Goal: Information Seeking & Learning: Learn about a topic

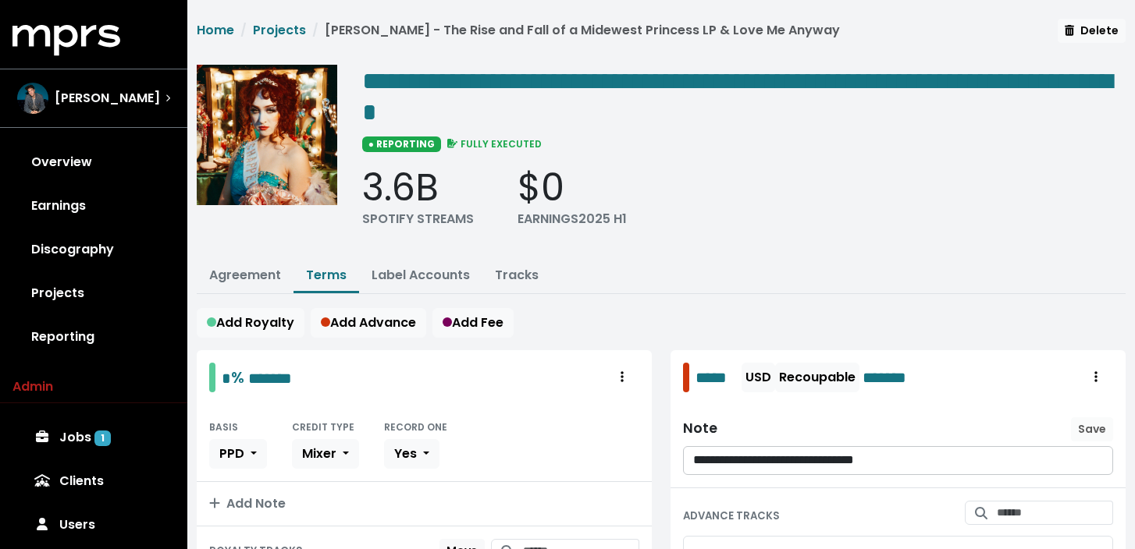
scroll to position [466, 0]
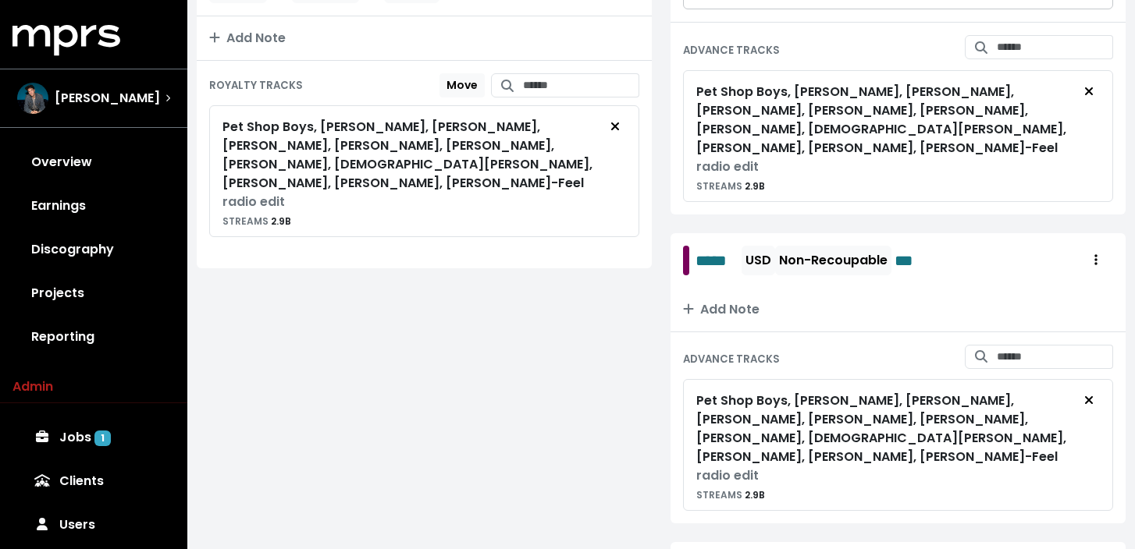
click at [133, 108] on div "[PERSON_NAME]" at bounding box center [93, 98] width 153 height 31
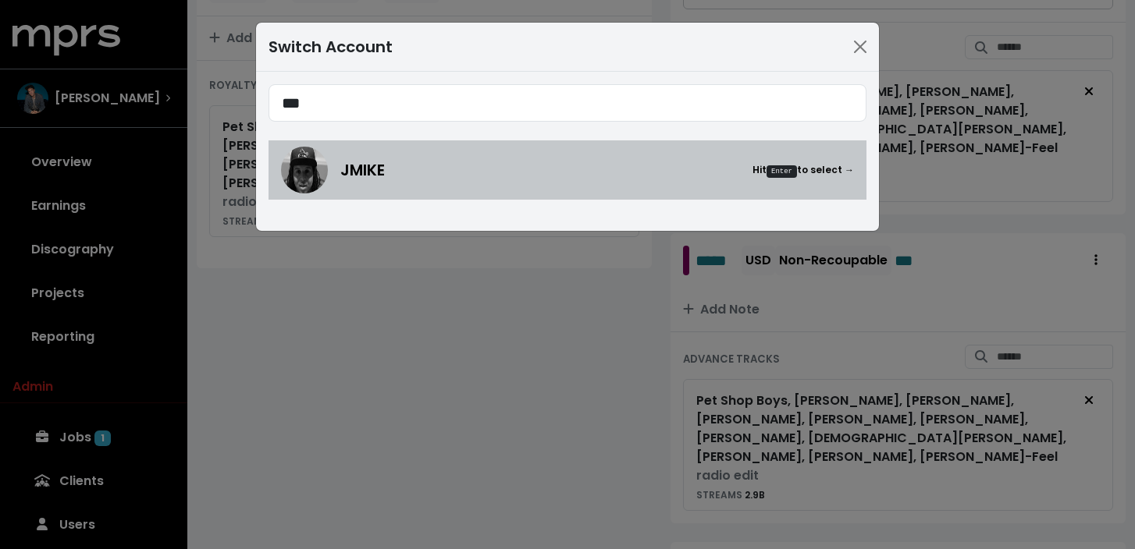
type input "***"
click at [426, 176] on div "JMIKE Hit Enter to select →" at bounding box center [597, 169] width 514 height 23
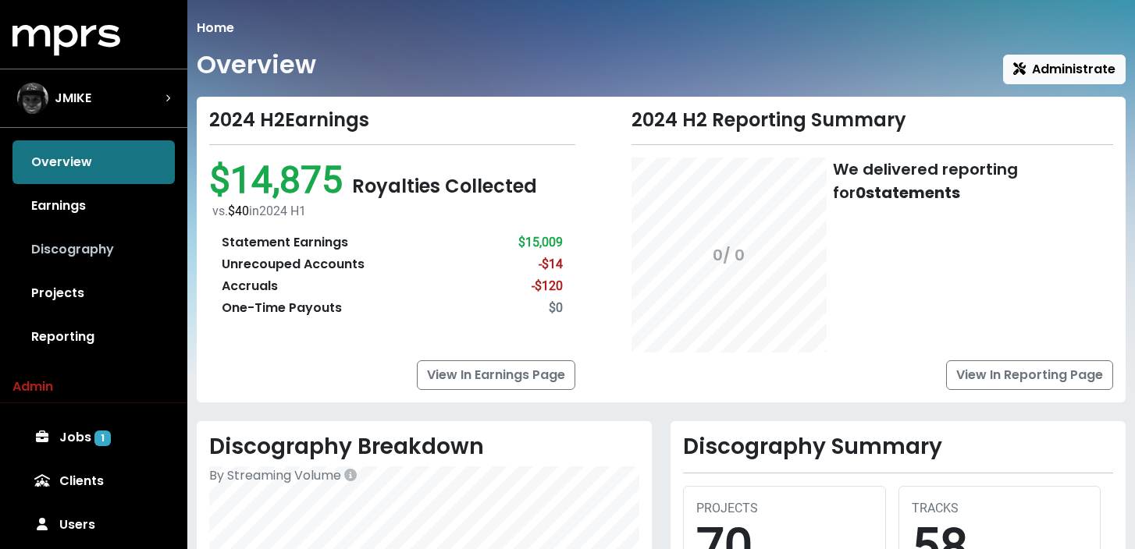
click at [104, 250] on link "Discography" at bounding box center [93, 250] width 162 height 44
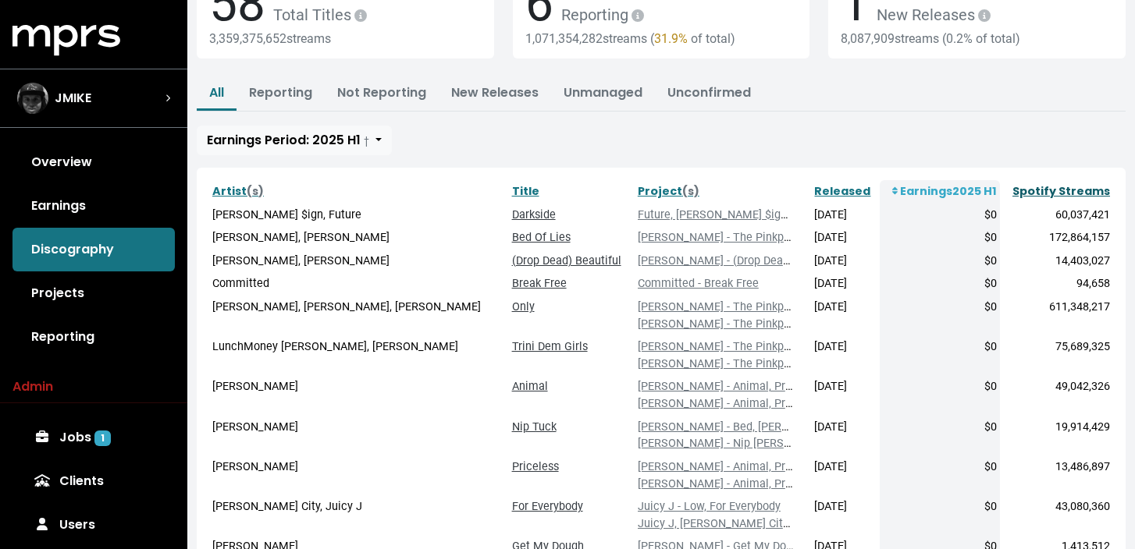
click at [1090, 186] on link "Spotify Streams" at bounding box center [1061, 191] width 98 height 16
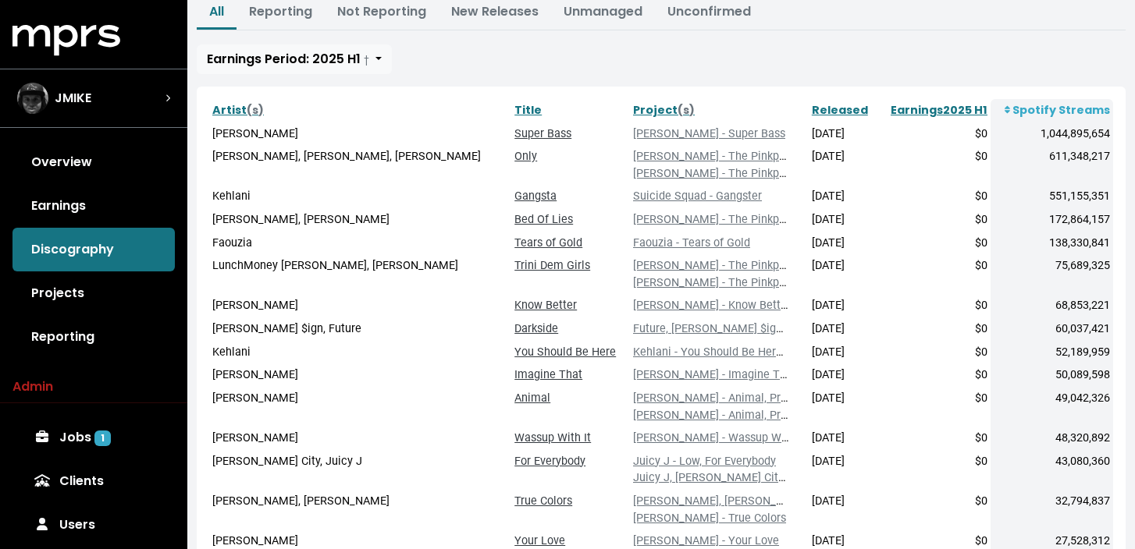
scroll to position [223, 0]
click at [812, 105] on link "Released" at bounding box center [840, 109] width 56 height 16
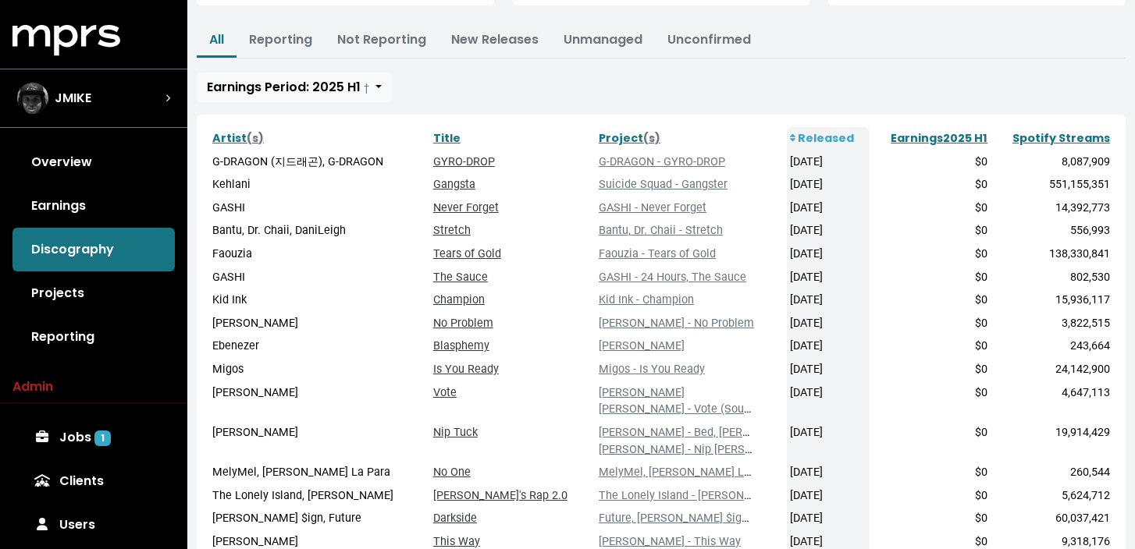
scroll to position [232, 0]
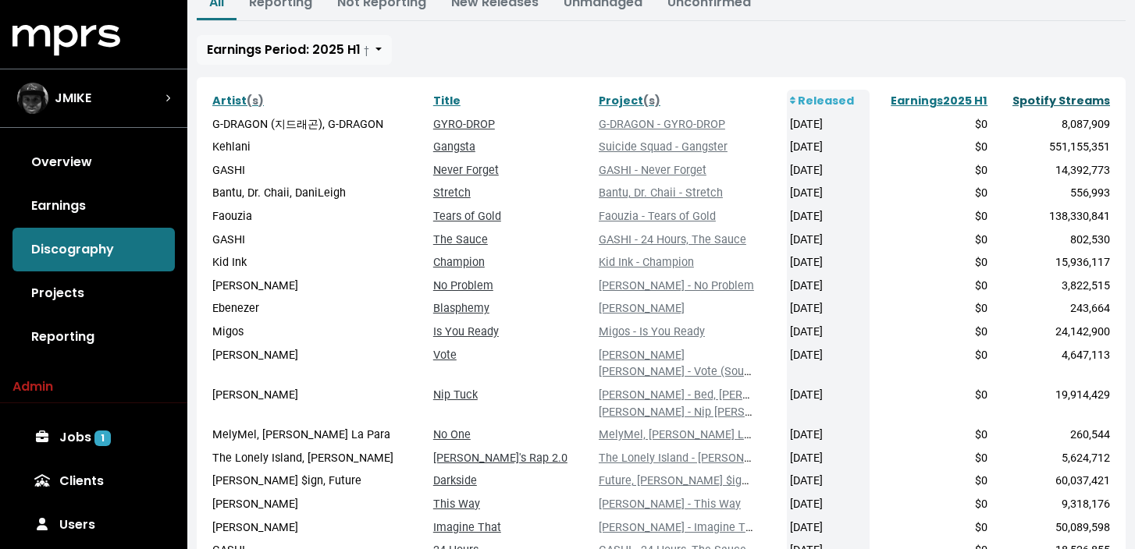
click at [1068, 104] on link "Spotify Streams" at bounding box center [1061, 101] width 98 height 16
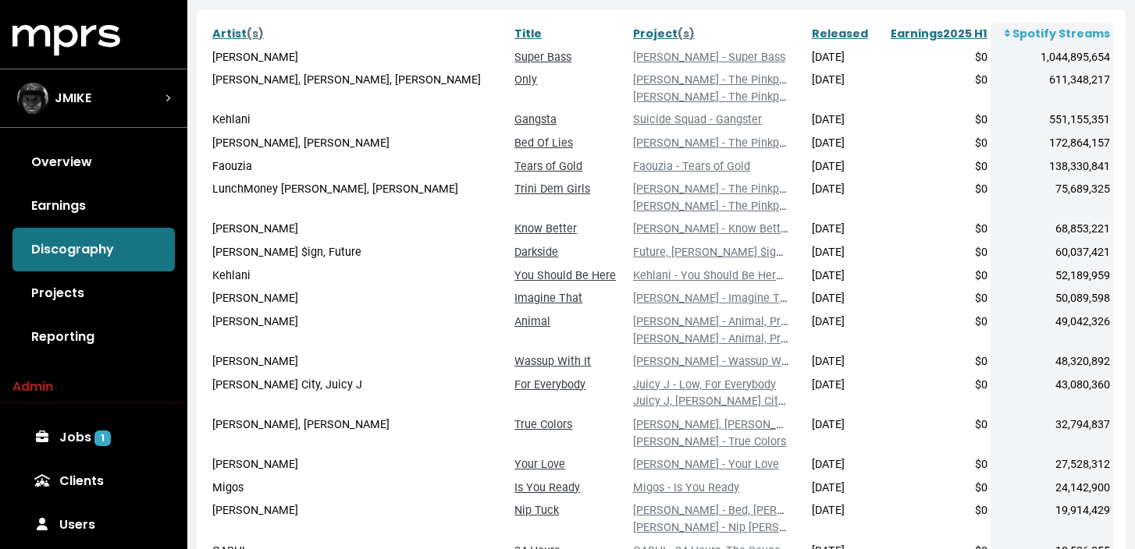
scroll to position [430, 0]
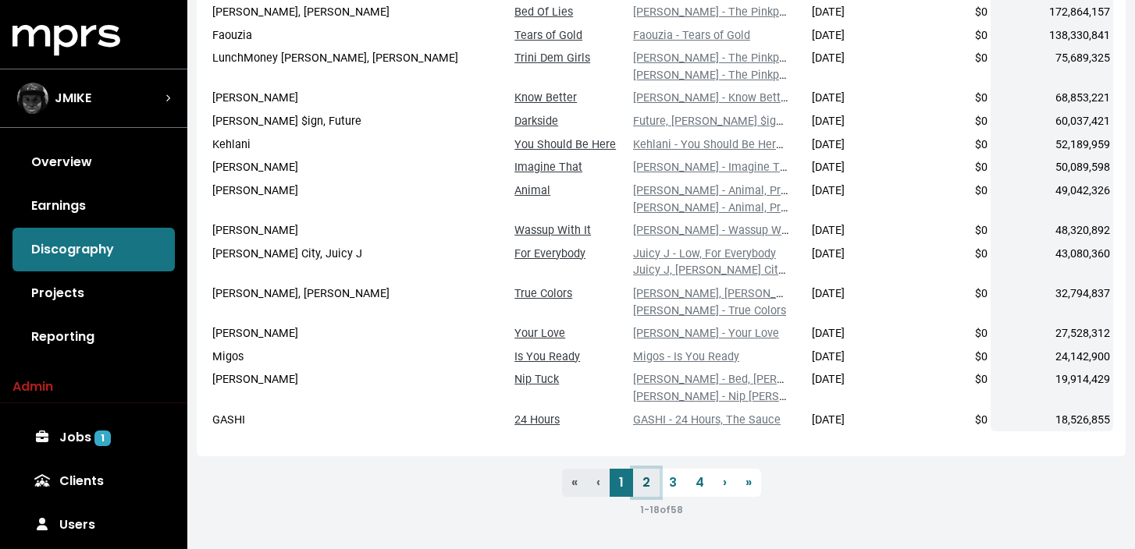
click at [652, 481] on link "2" at bounding box center [646, 483] width 27 height 28
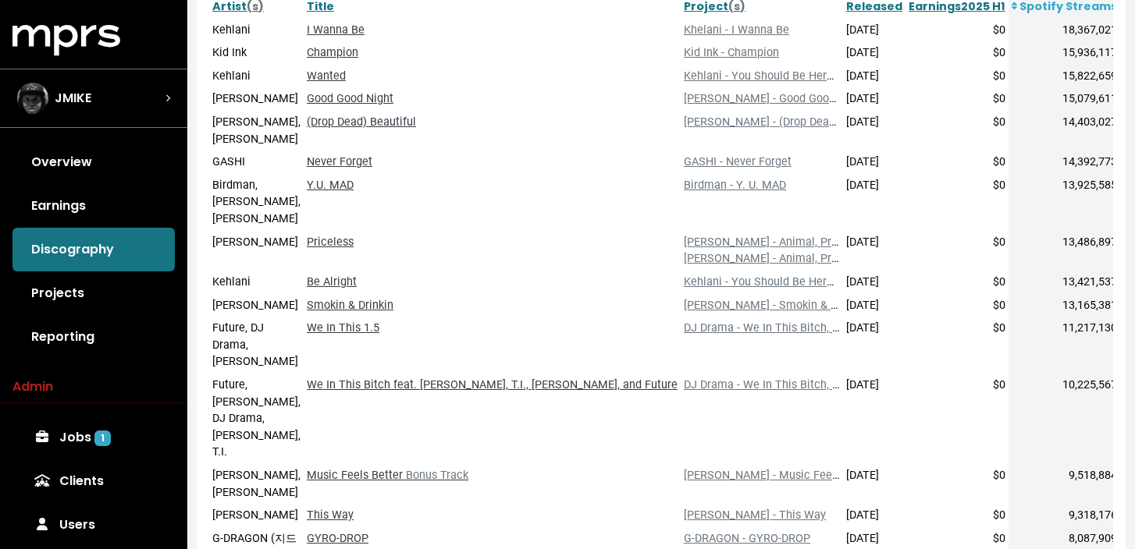
scroll to position [379, 0]
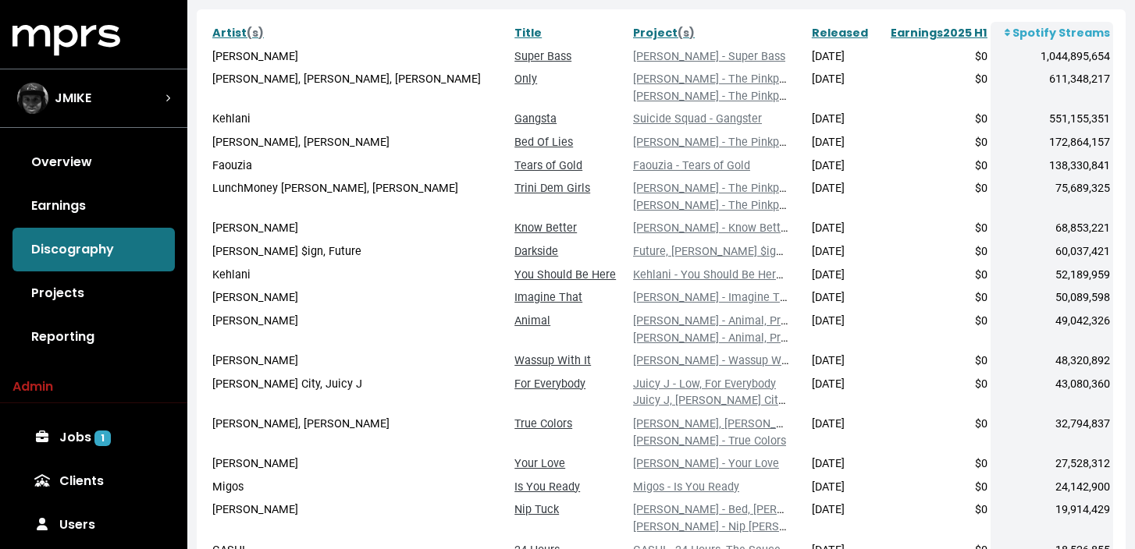
scroll to position [430, 0]
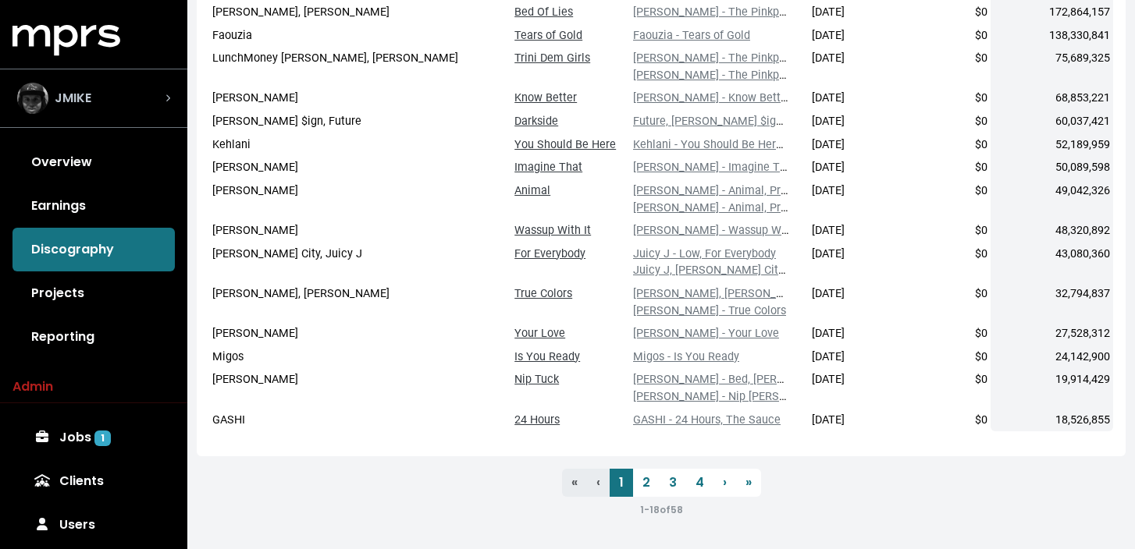
click at [125, 101] on div "JMIKE" at bounding box center [93, 98] width 153 height 31
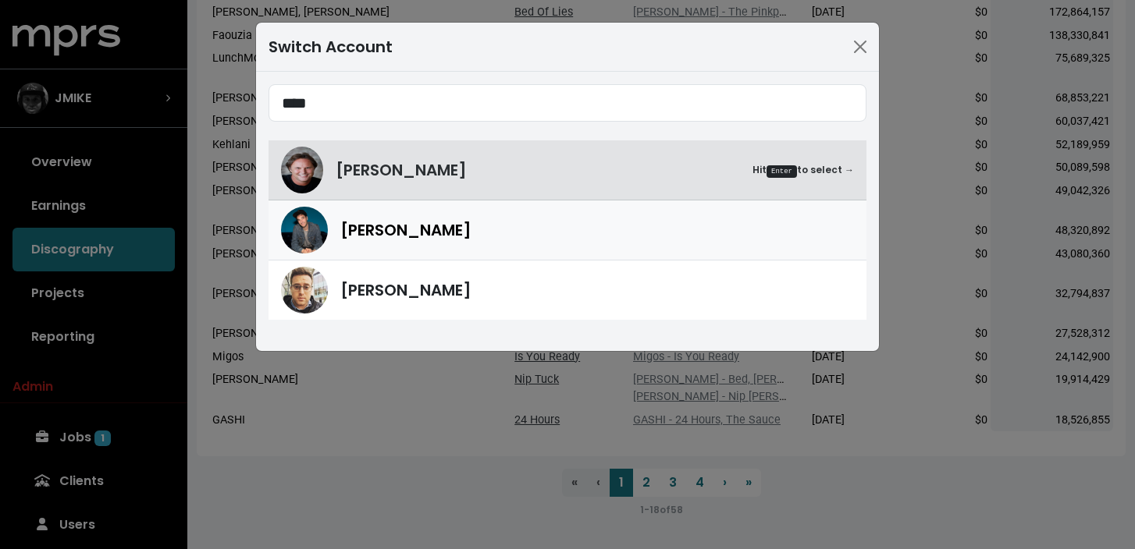
type input "****"
click at [460, 228] on div "[PERSON_NAME]" at bounding box center [597, 230] width 514 height 23
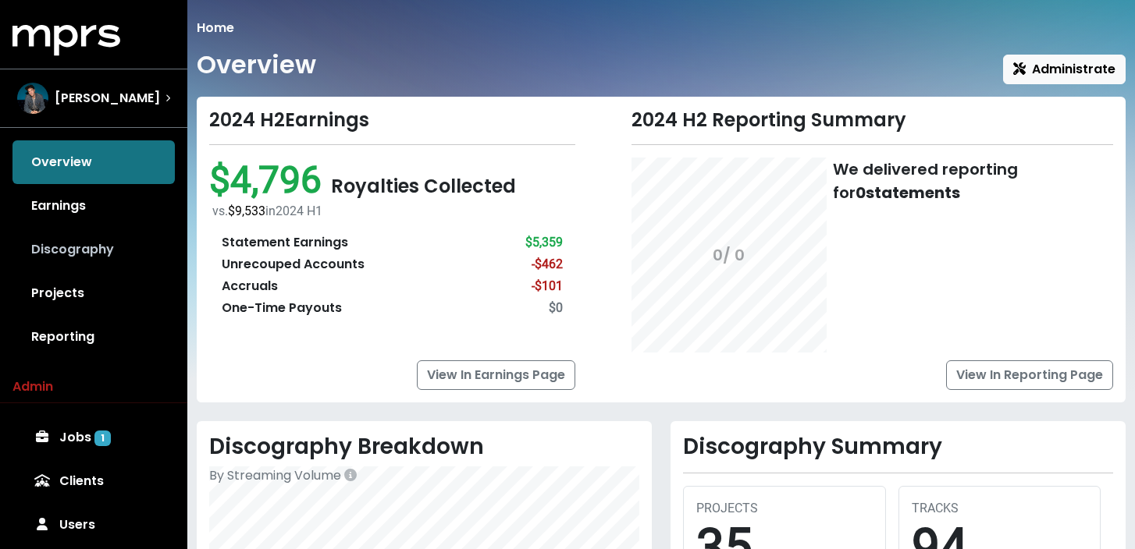
click at [137, 242] on link "Discography" at bounding box center [93, 250] width 162 height 44
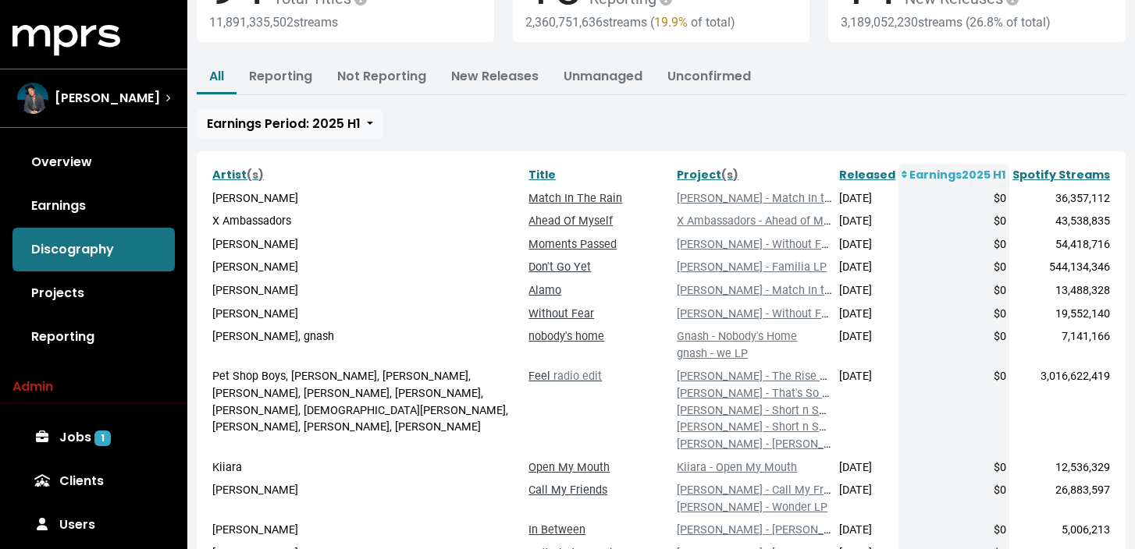
scroll to position [169, 0]
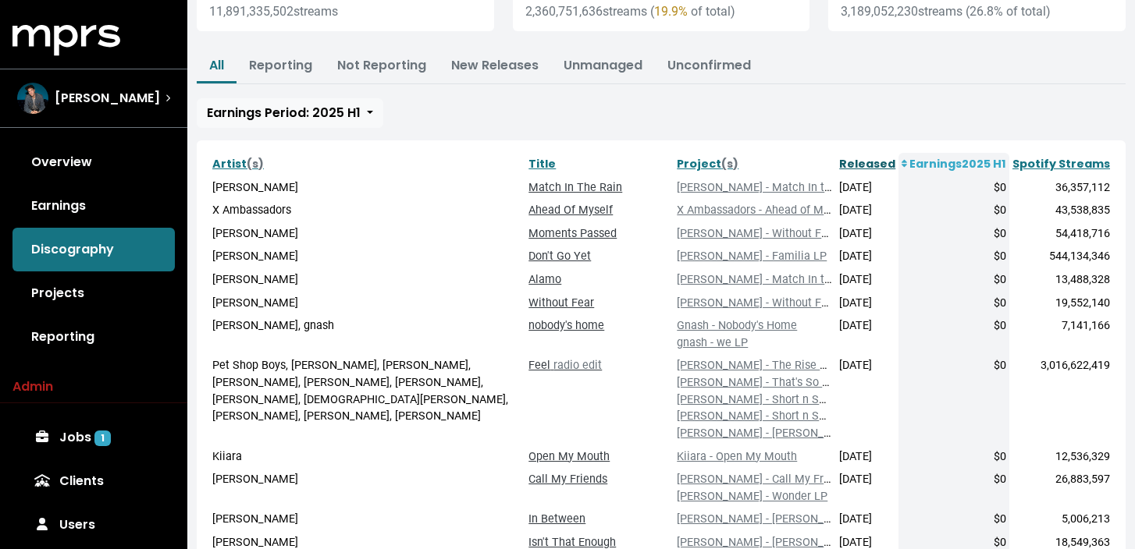
click at [883, 167] on link "Released" at bounding box center [867, 164] width 56 height 16
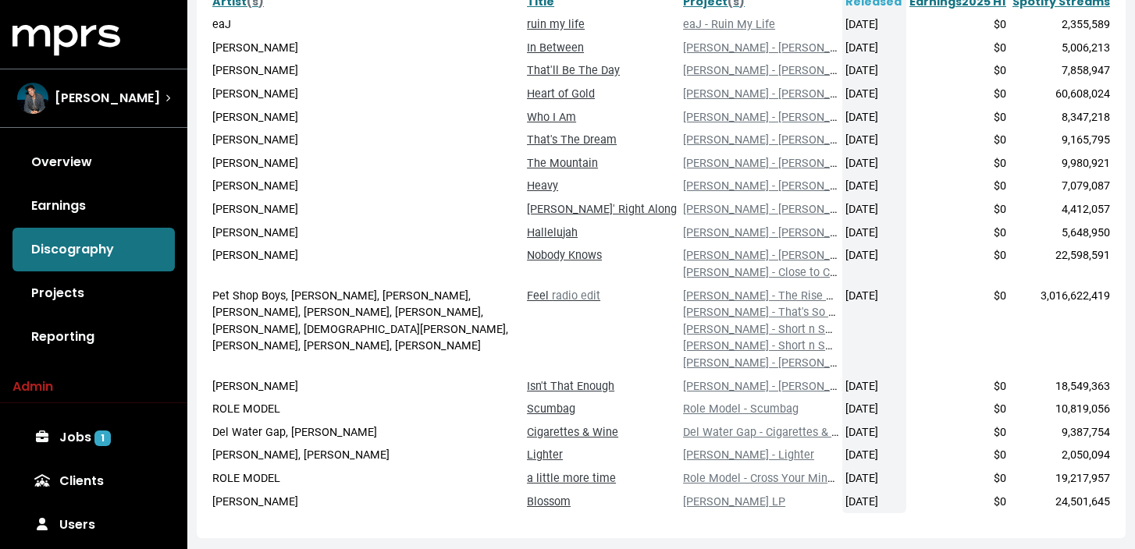
scroll to position [366, 0]
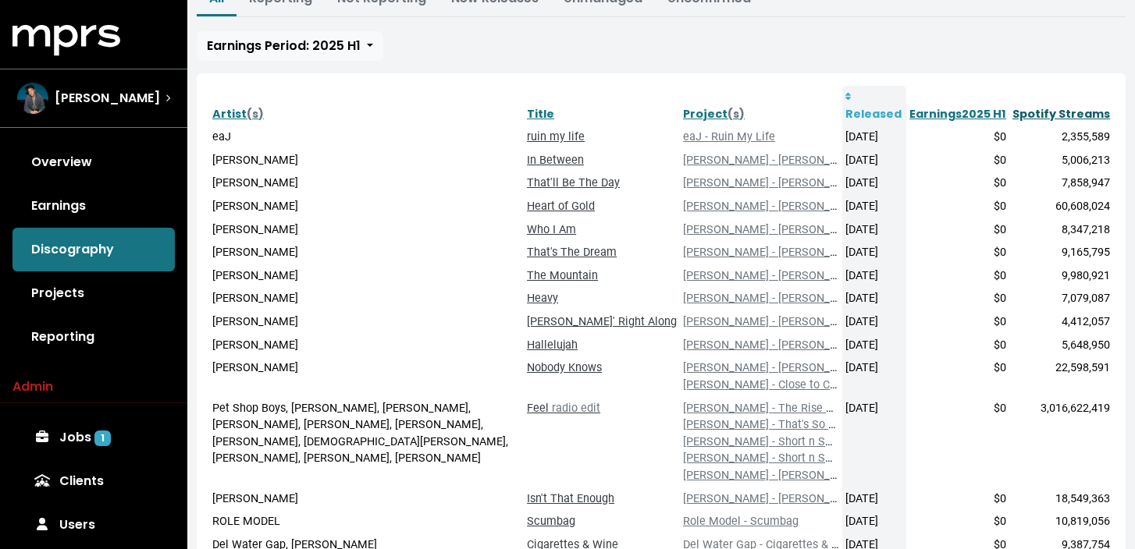
click at [1074, 113] on link "Spotify Streams" at bounding box center [1061, 114] width 98 height 16
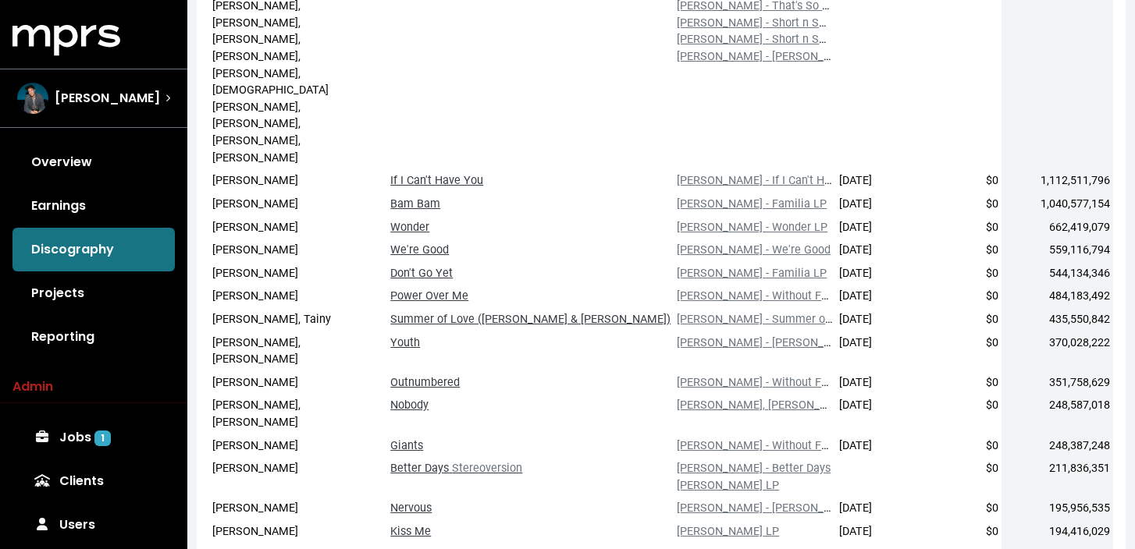
scroll to position [368, 0]
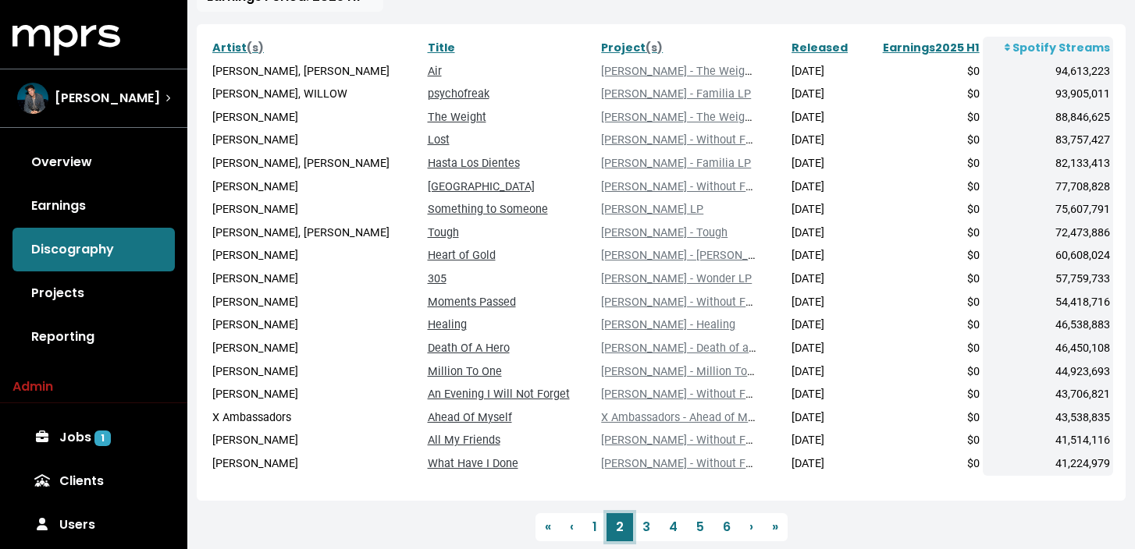
scroll to position [286, 0]
click at [765, 372] on td "[PERSON_NAME] - Million To One" at bounding box center [693, 371] width 190 height 23
click at [642, 524] on link "3" at bounding box center [646, 527] width 27 height 28
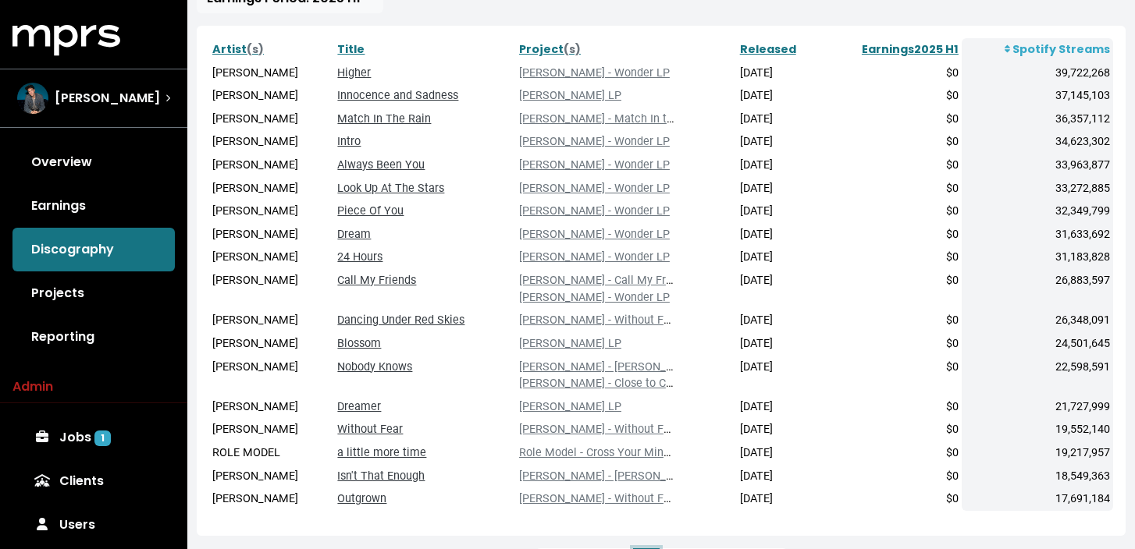
scroll to position [363, 0]
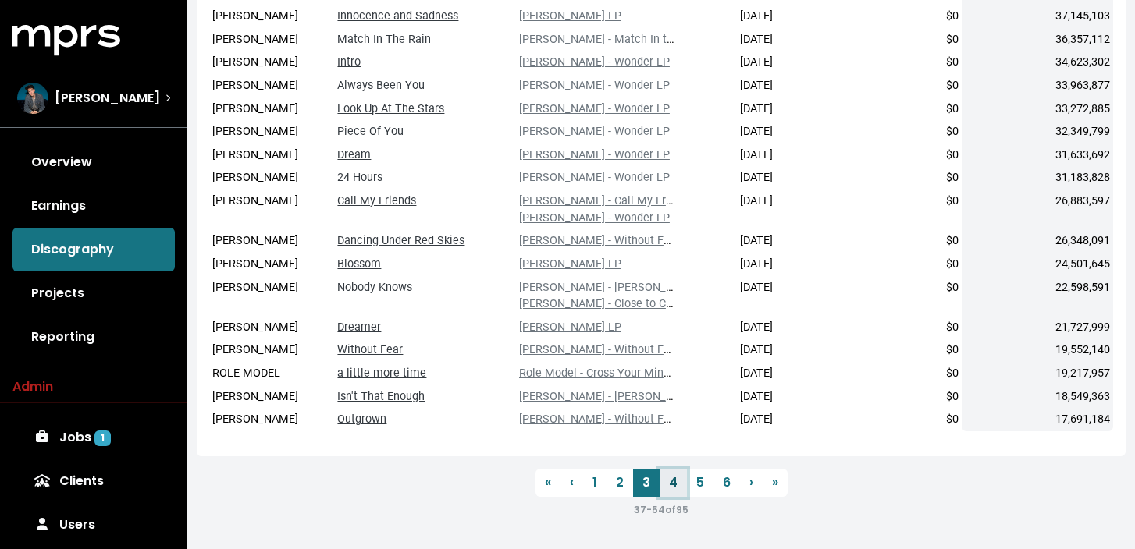
click at [673, 485] on link "4" at bounding box center [672, 483] width 27 height 28
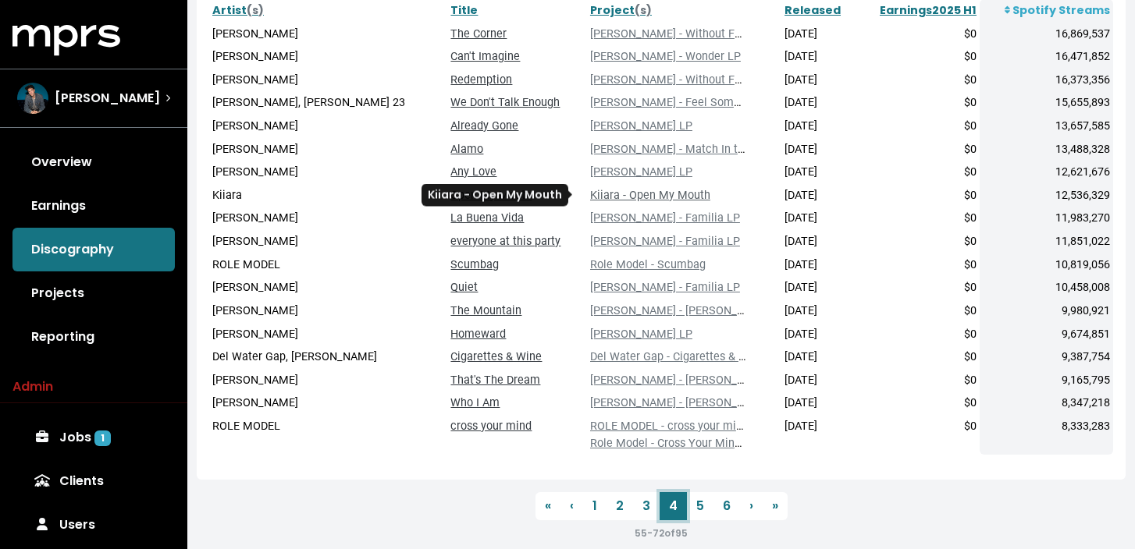
scroll to position [331, 0]
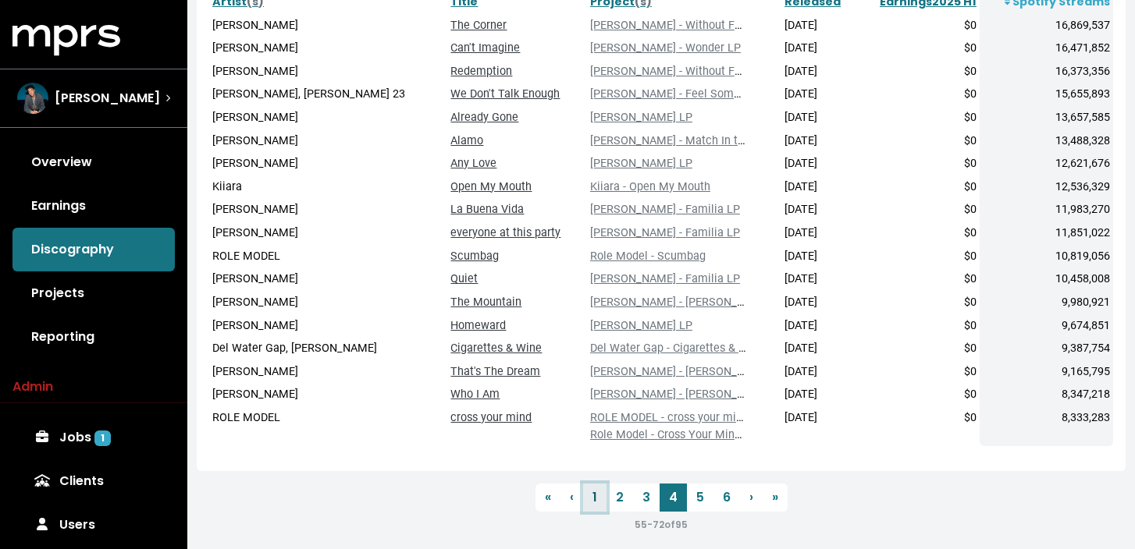
click at [595, 502] on link "1" at bounding box center [594, 498] width 23 height 28
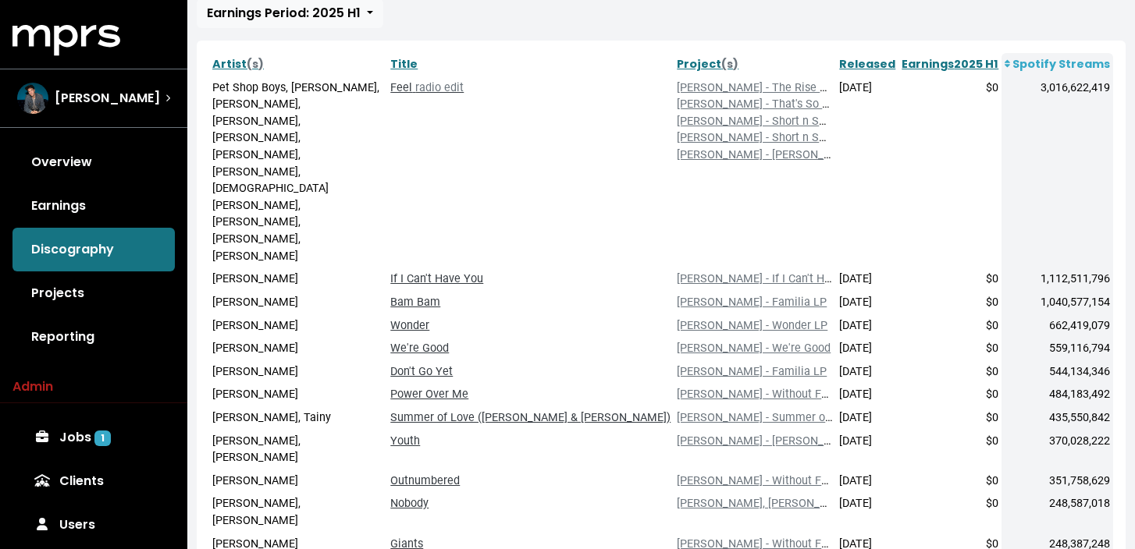
scroll to position [272, 0]
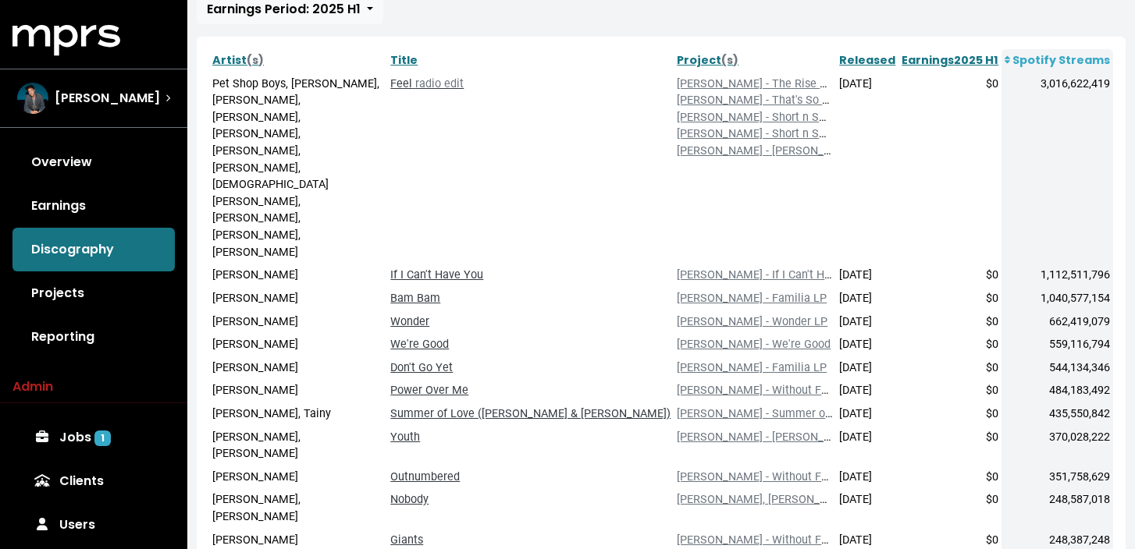
click at [643, 426] on td "Youth" at bounding box center [530, 446] width 286 height 40
